Goal: Entertainment & Leisure: Consume media (video, audio)

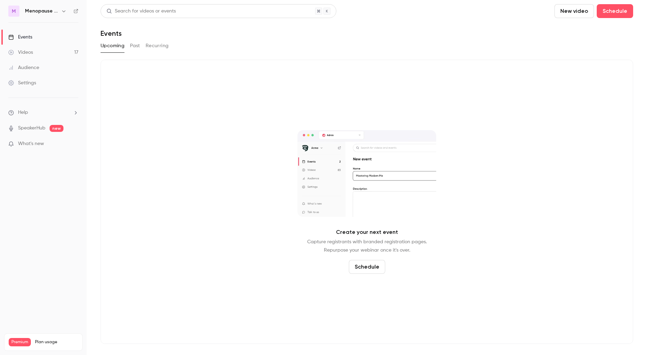
click at [28, 52] on div "Videos" at bounding box center [20, 52] width 25 height 7
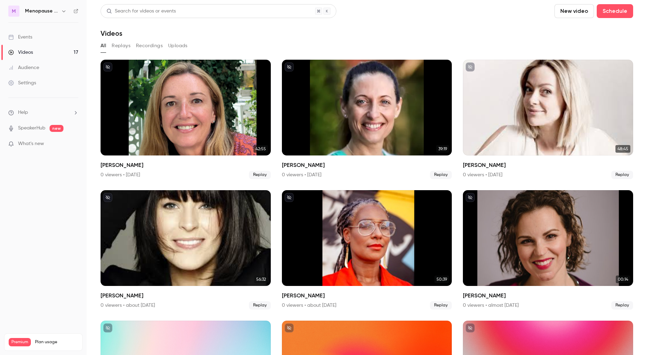
click at [63, 11] on icon "button" at bounding box center [63, 11] width 3 height 2
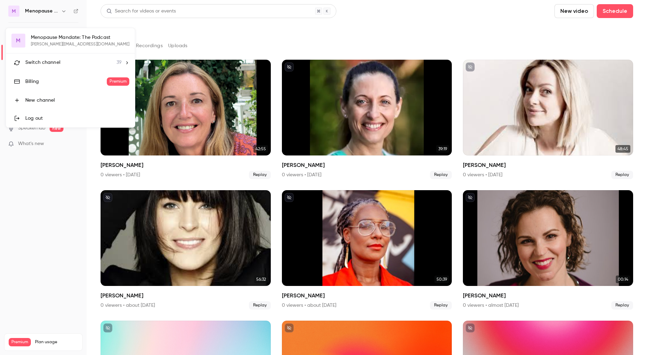
click at [57, 63] on span "Switch channel" at bounding box center [42, 62] width 35 height 7
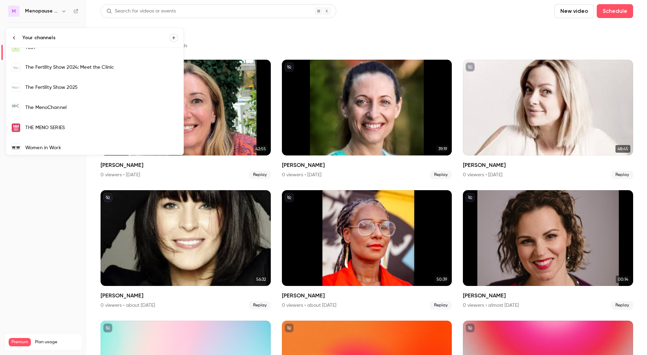
scroll to position [584, 0]
click at [78, 94] on link "The Fertility Show 2025" at bounding box center [95, 89] width 178 height 20
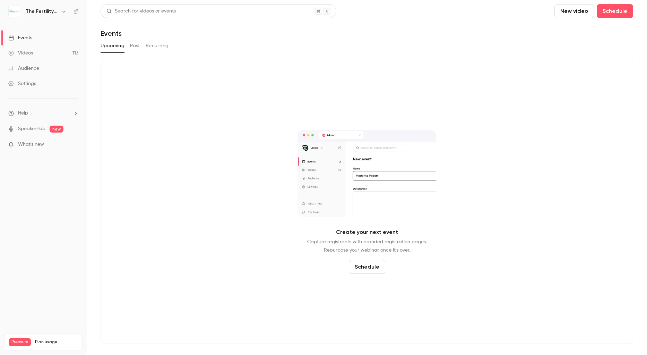
click at [35, 56] on link "Videos 113" at bounding box center [43, 52] width 87 height 15
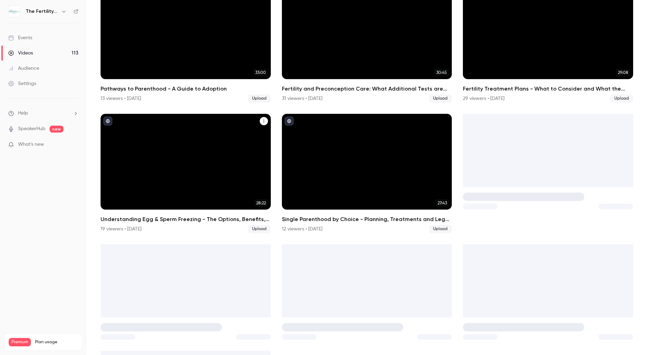
scroll to position [738, 0]
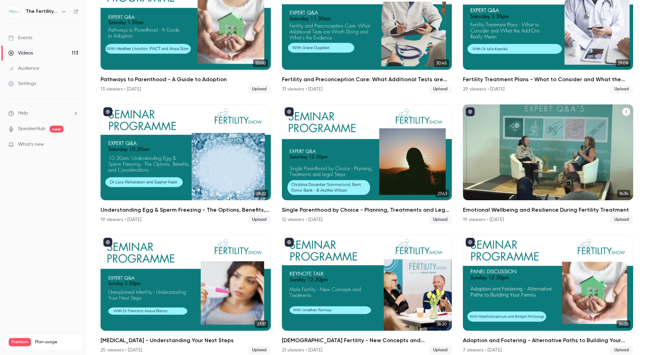
click at [533, 151] on div "Emotional Wellbeing and Resilience During Fertility Treatment" at bounding box center [548, 152] width 170 height 96
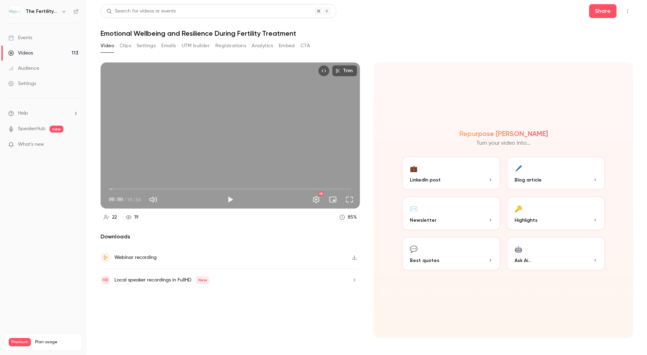
click at [129, 46] on button "Clips" at bounding box center [125, 45] width 11 height 11
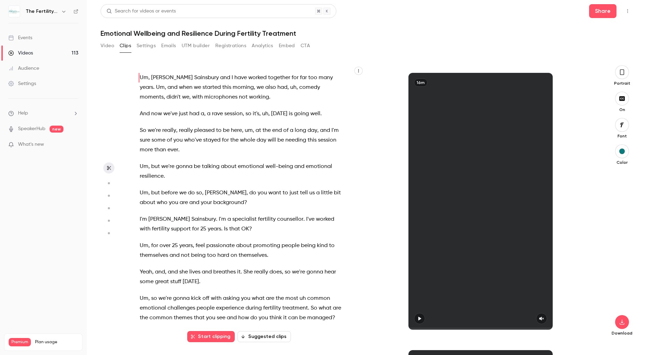
click at [272, 338] on button "Suggested clips" at bounding box center [264, 336] width 53 height 11
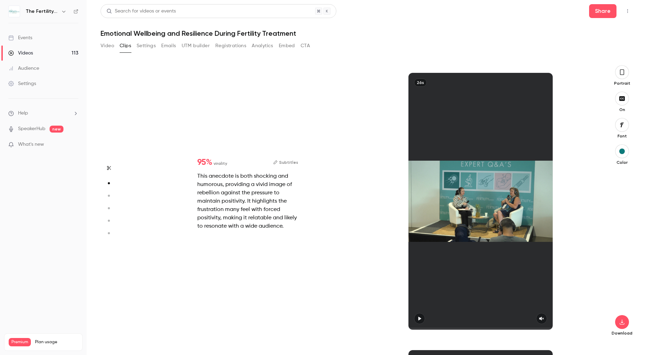
scroll to position [277, 0]
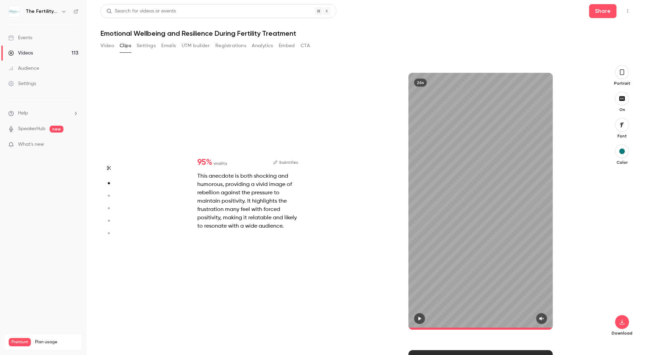
click at [280, 201] on div "This anecdote is both shocking and humorous, providing a vivid image of rebelli…" at bounding box center [247, 201] width 101 height 58
type input "****"
click at [625, 323] on icon "button" at bounding box center [622, 322] width 8 height 6
drag, startPoint x: 101, startPoint y: 31, endPoint x: 304, endPoint y: 37, distance: 203.0
click at [304, 37] on h1 "Emotional Wellbeing and Resilience During Fertility Treatment" at bounding box center [367, 33] width 533 height 8
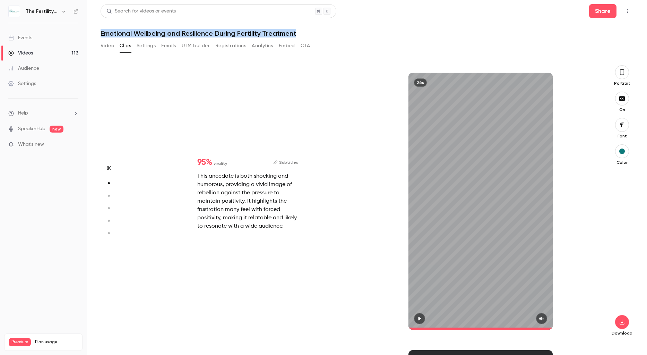
copy h1 "Emotional Wellbeing and Resilience During Fertility Treatment"
click at [32, 52] on div "Videos" at bounding box center [20, 53] width 25 height 7
